Goal: Task Accomplishment & Management: Use online tool/utility

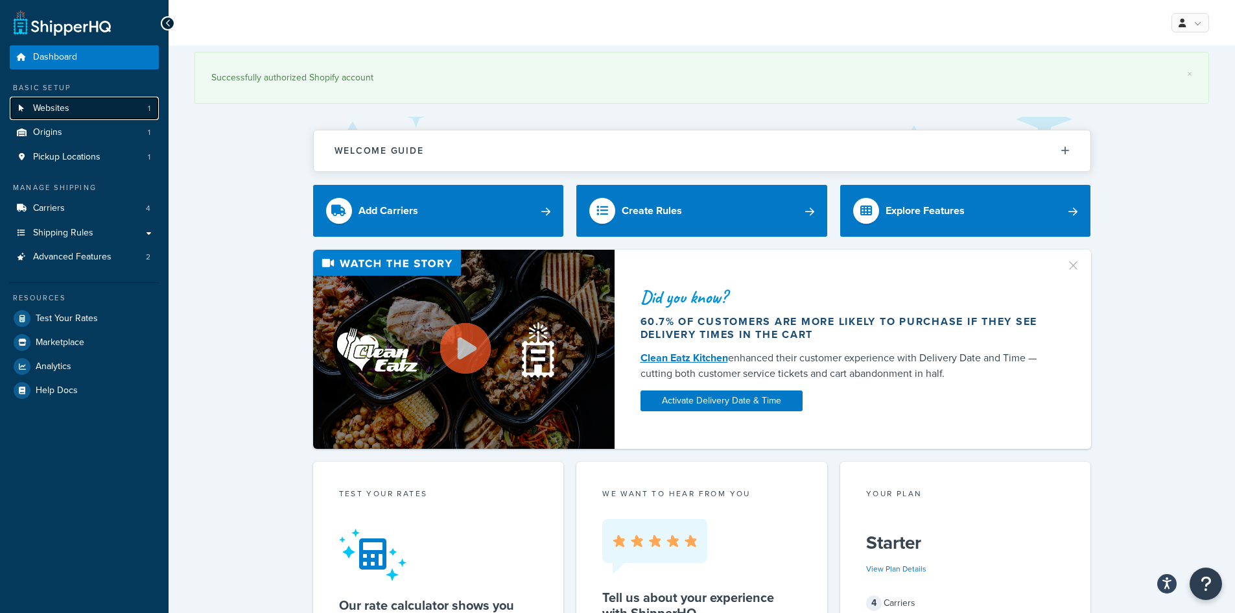
click at [87, 117] on link "Websites 1" at bounding box center [84, 109] width 149 height 24
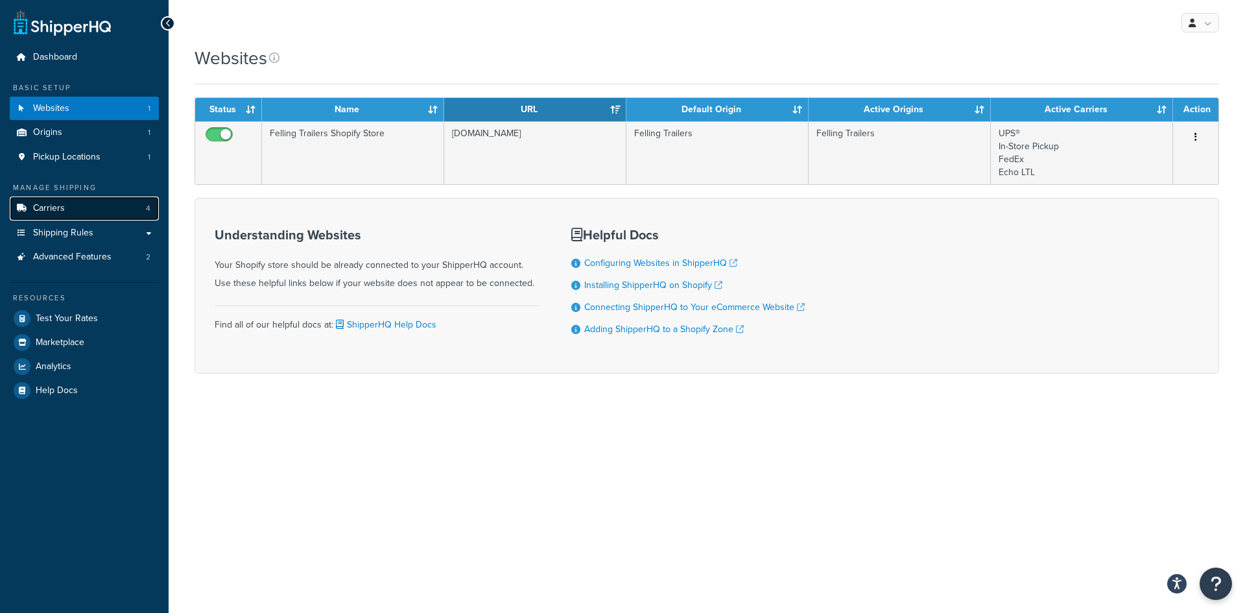
click at [89, 212] on link "Carriers 4" at bounding box center [84, 209] width 149 height 24
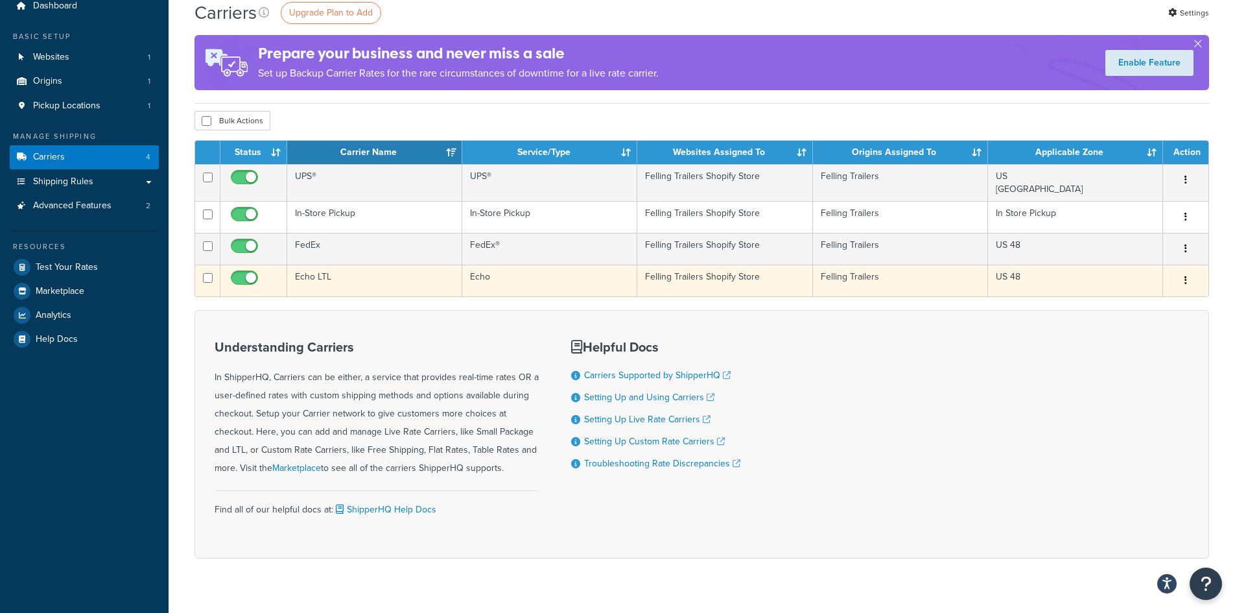
scroll to position [65, 0]
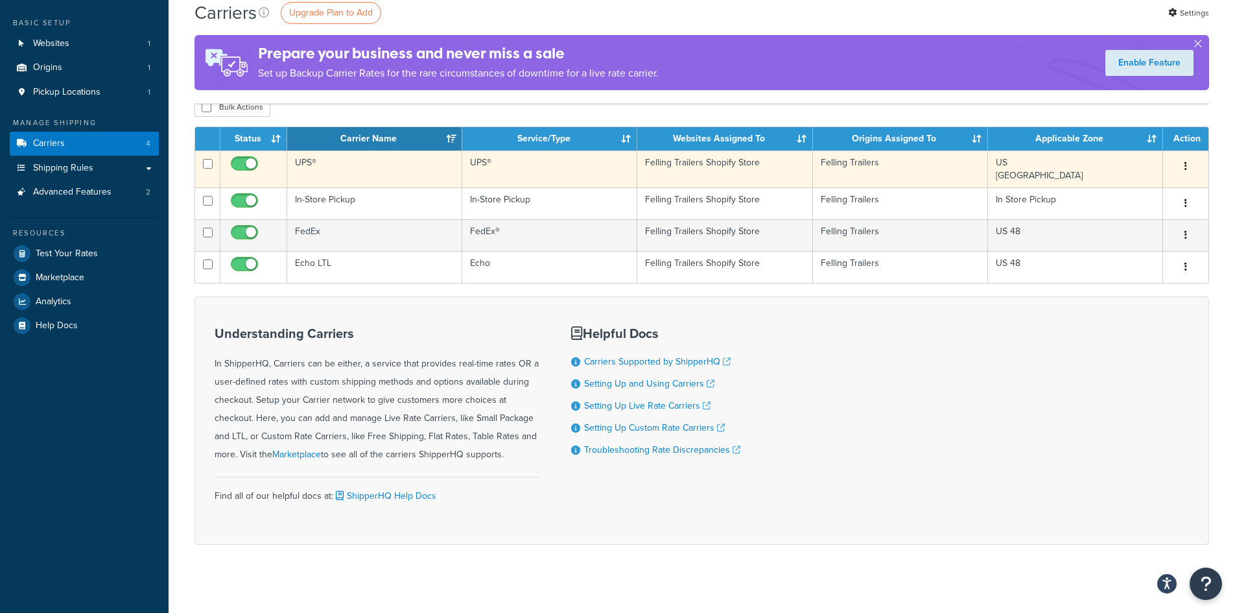
click at [1188, 163] on button "button" at bounding box center [1186, 166] width 18 height 21
click at [1167, 187] on link "Edit" at bounding box center [1133, 193] width 102 height 27
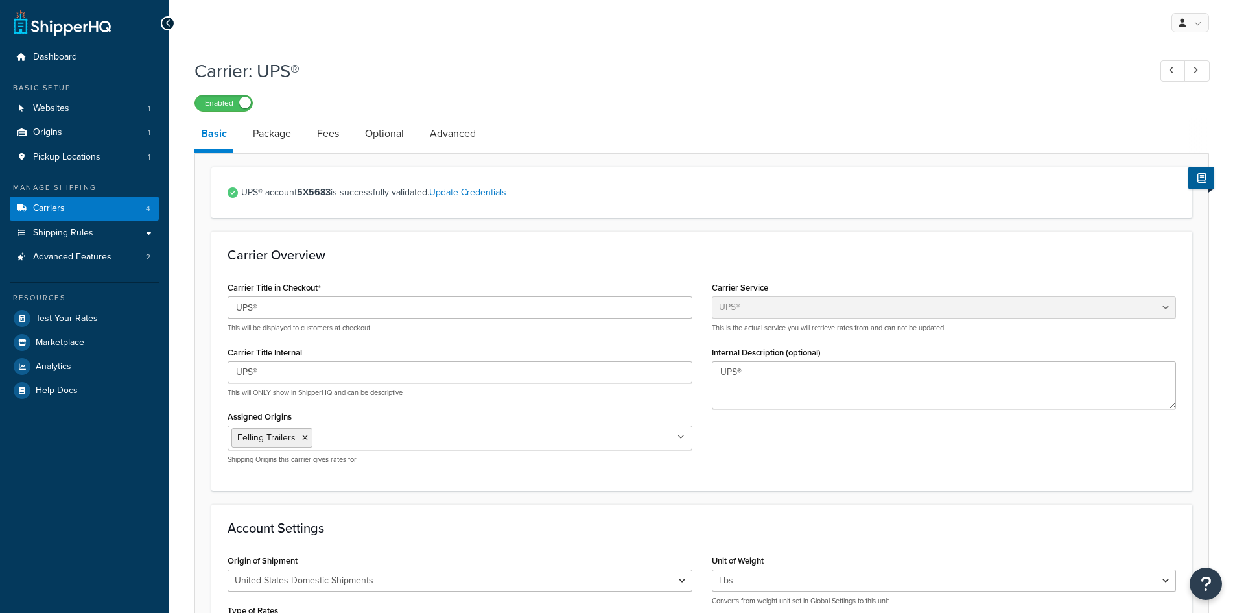
select select "ups"
click at [202, 132] on link "Basic" at bounding box center [214, 135] width 39 height 35
click at [137, 206] on link "Carriers 4" at bounding box center [84, 209] width 149 height 24
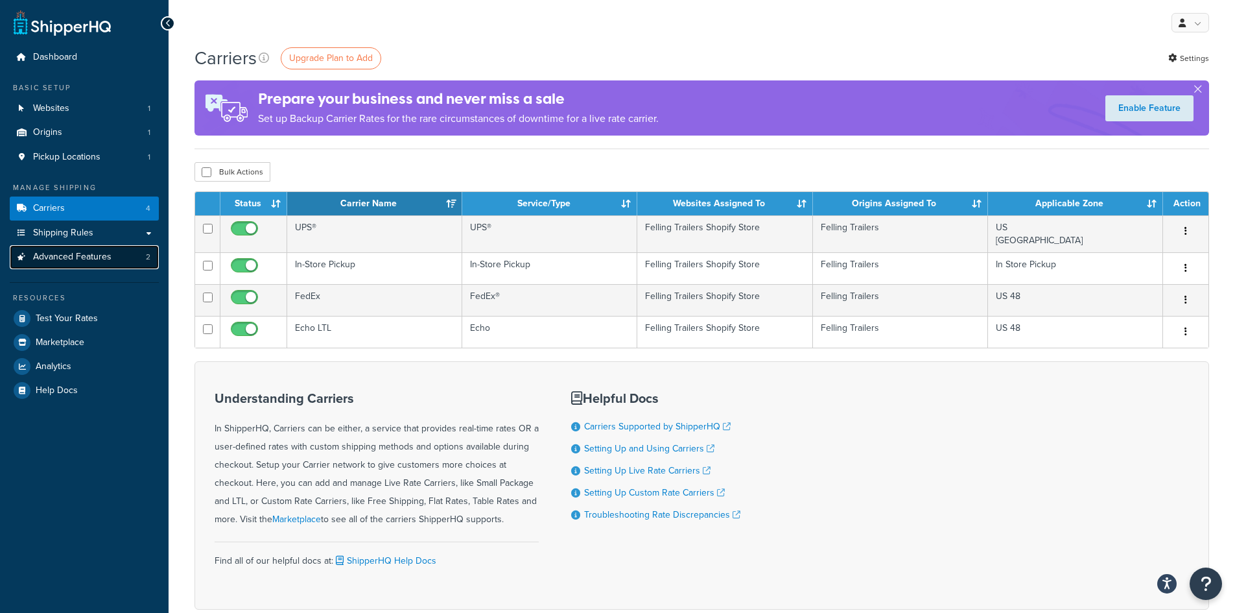
click at [124, 261] on link "Advanced Features 2" at bounding box center [84, 257] width 149 height 24
